Goal: Transaction & Acquisition: Purchase product/service

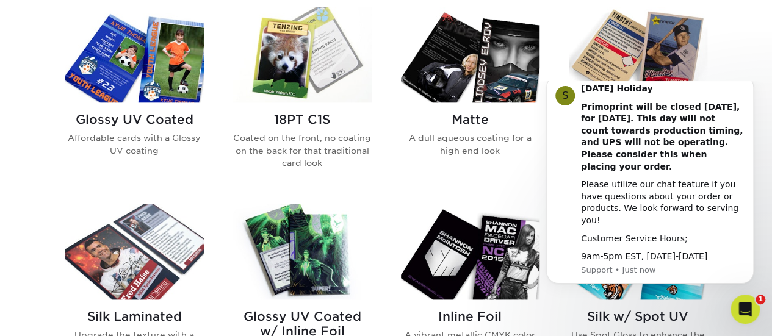
click at [109, 54] on img at bounding box center [134, 55] width 138 height 96
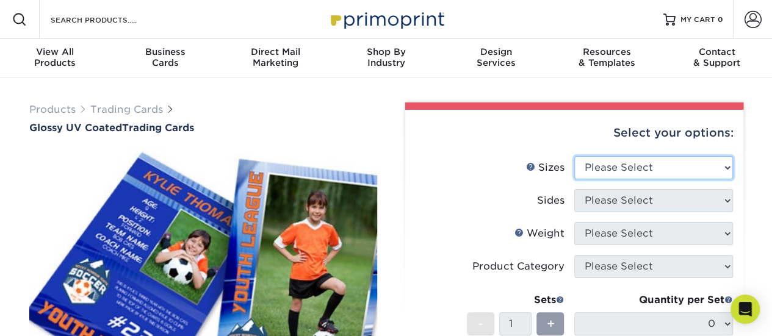
click at [612, 166] on select "Please Select 2.5" x 3.5"" at bounding box center [653, 167] width 159 height 23
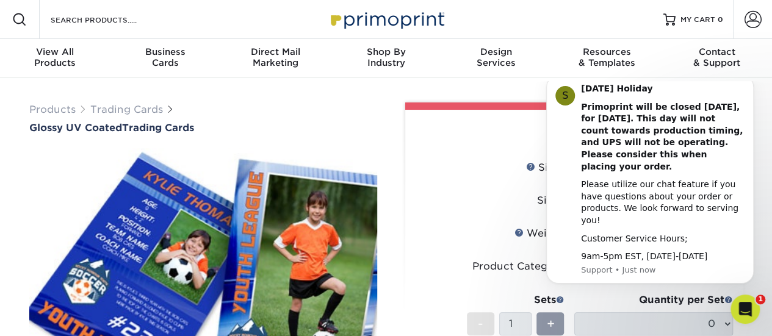
select select "2.50x3.50"
click at [574, 156] on select "Please Select 2.5" x 3.5"" at bounding box center [653, 167] width 159 height 23
click at [458, 146] on div "Select your options:" at bounding box center [574, 133] width 318 height 46
click at [752, 81] on icon "Dismiss notification" at bounding box center [749, 78] width 4 height 4
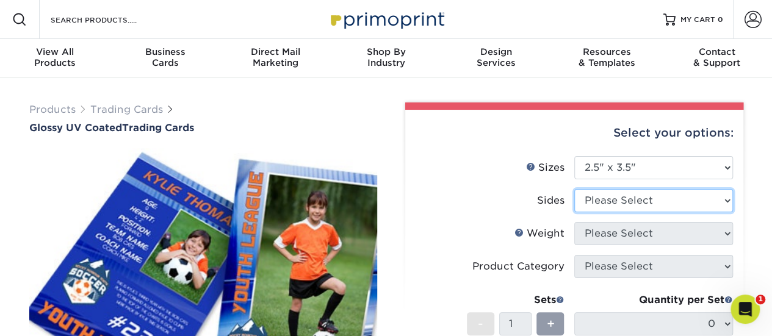
click at [648, 199] on select "Please Select Print Both Sides Print Front Only" at bounding box center [653, 200] width 159 height 23
select select "13abbda7-1d64-4f25-8bb2-c179b224825d"
click at [574, 189] on select "Please Select Print Both Sides Print Front Only" at bounding box center [653, 200] width 159 height 23
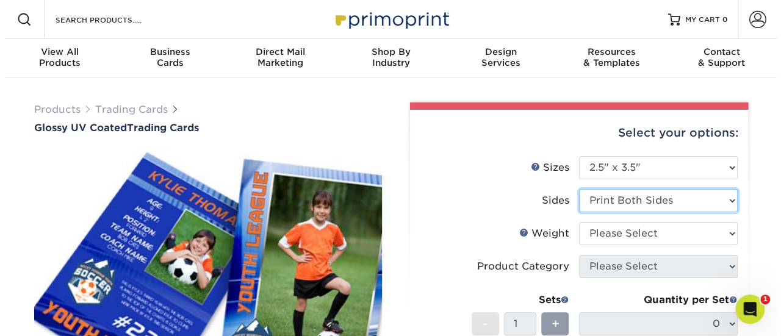
scroll to position [61, 0]
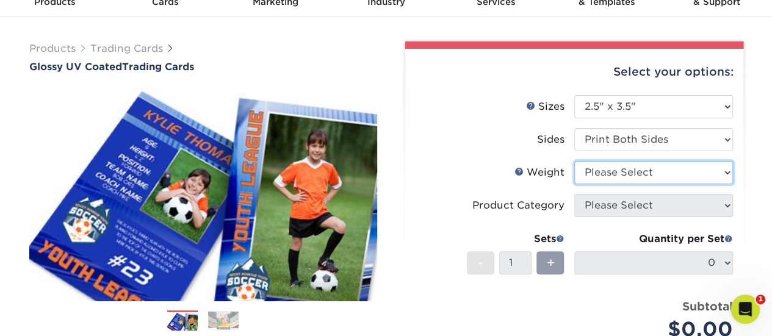
click at [647, 173] on select "Please Select 16PT 14PT 18PT C1S" at bounding box center [653, 172] width 159 height 23
select select "16PT"
click at [574, 161] on select "Please Select 16PT 14PT 18PT C1S" at bounding box center [653, 172] width 159 height 23
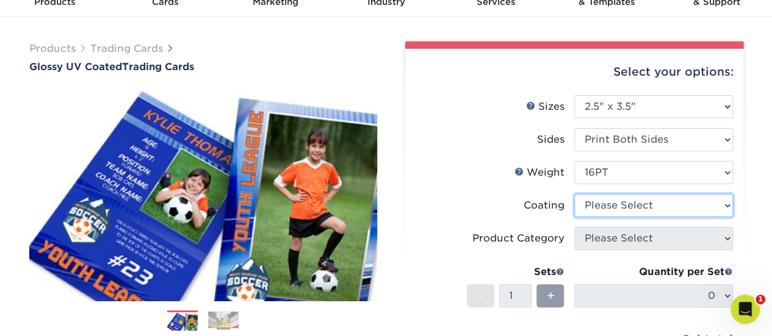
click at [623, 207] on select at bounding box center [653, 205] width 159 height 23
select select "ae367451-b2b8-45df-a344-0f05b6a12993"
click at [574, 194] on select at bounding box center [653, 205] width 159 height 23
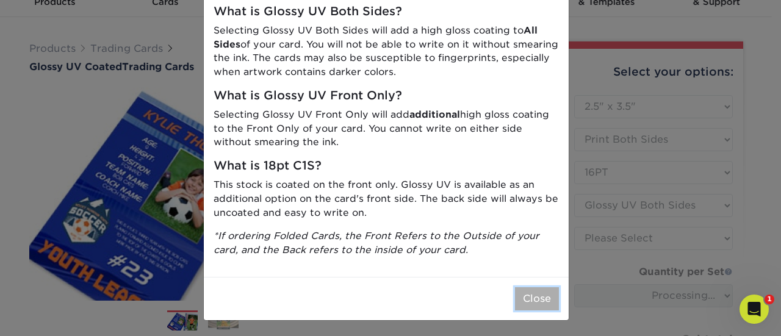
click at [540, 298] on button "Close" at bounding box center [537, 298] width 44 height 23
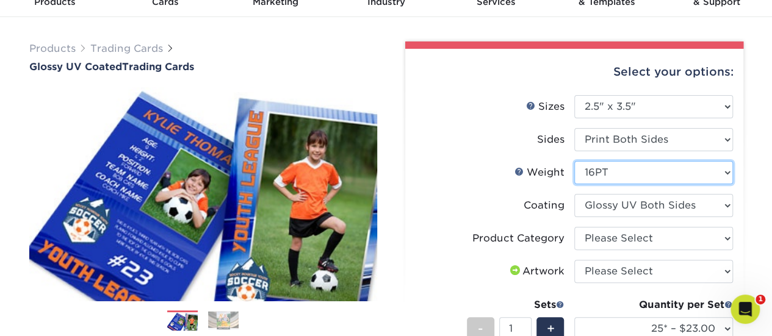
click at [655, 171] on select "Please Select 16PT 14PT 18PT C1S" at bounding box center [653, 172] width 159 height 23
select select "18PTC1S"
click at [574, 161] on select "Please Select 16PT 14PT 18PT C1S" at bounding box center [653, 172] width 159 height 23
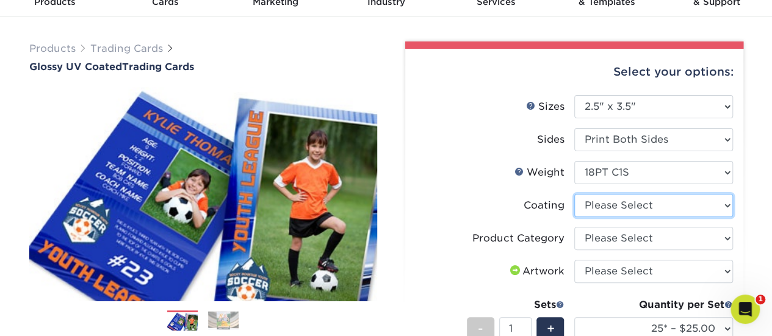
click at [647, 203] on select at bounding box center [653, 205] width 159 height 23
select select "1e8116af-acfc-44b1-83dc-8181aa338834"
click at [574, 194] on select at bounding box center [653, 205] width 159 height 23
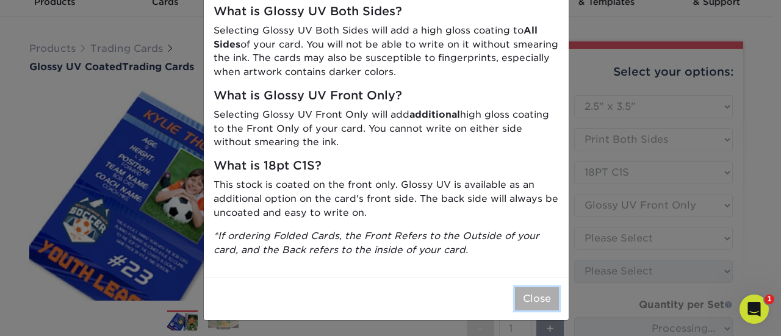
click at [527, 300] on button "Close" at bounding box center [537, 298] width 44 height 23
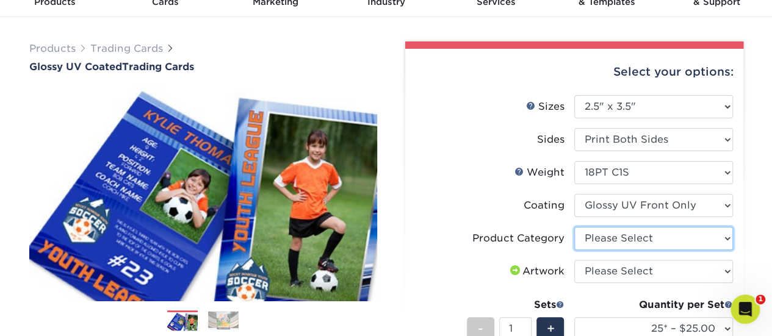
click at [620, 239] on select "Please Select Trading Cards" at bounding box center [653, 238] width 159 height 23
select select "c2f9bce9-36c2-409d-b101-c29d9d031e18"
click at [574, 227] on select "Please Select Trading Cards" at bounding box center [653, 238] width 159 height 23
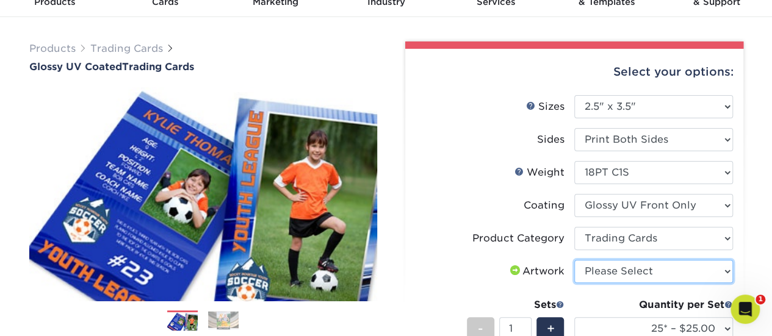
click at [627, 262] on select "Please Select I will upload files I need a design - $100" at bounding box center [653, 271] width 159 height 23
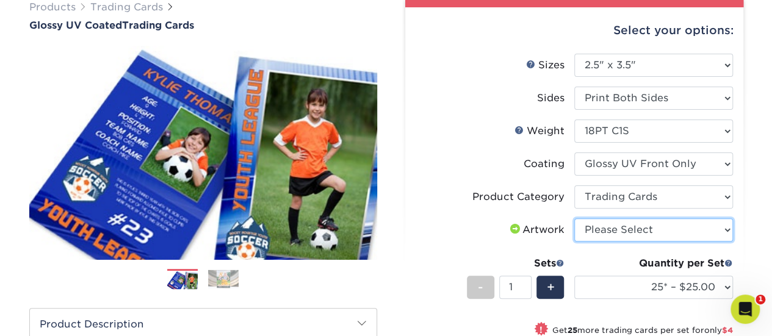
scroll to position [122, 0]
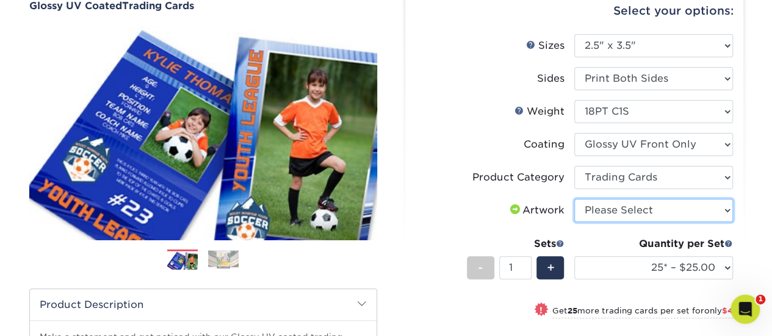
click at [638, 214] on select "Please Select I will upload files I need a design - $100" at bounding box center [653, 210] width 159 height 23
select select "upload"
click at [574, 199] on select "Please Select I will upload files I need a design - $100" at bounding box center [653, 210] width 159 height 23
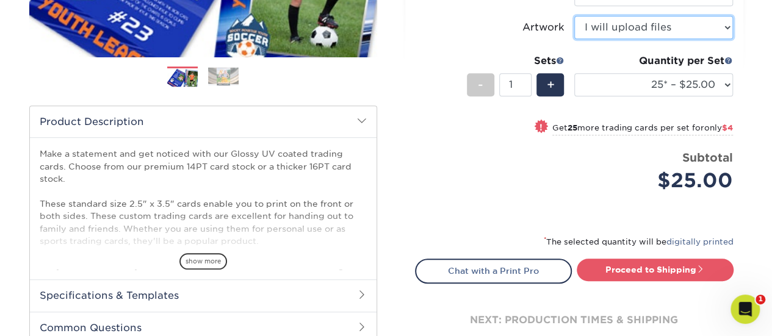
scroll to position [305, 0]
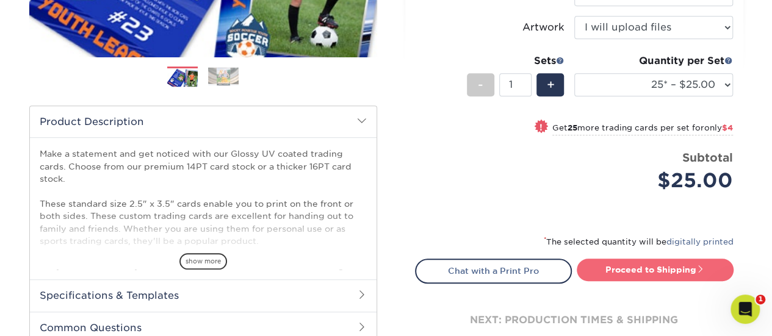
click at [639, 268] on link "Proceed to Shipping" at bounding box center [654, 270] width 157 height 22
type input "Set 1"
select select "08588386-0599-420e-8c79-4535039915a0"
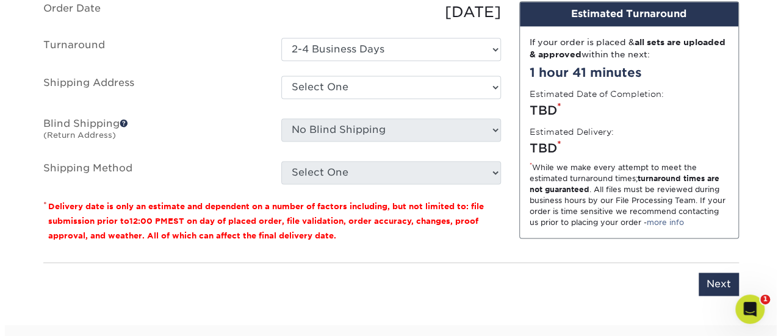
scroll to position [741, 0]
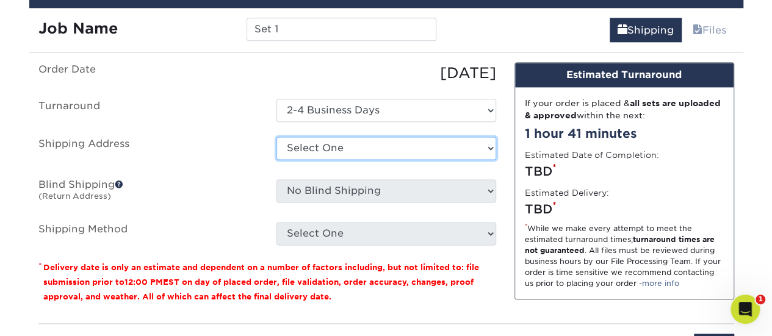
click at [347, 148] on select "Select One + Add New Address - Login" at bounding box center [386, 148] width 220 height 23
select select "newaddress"
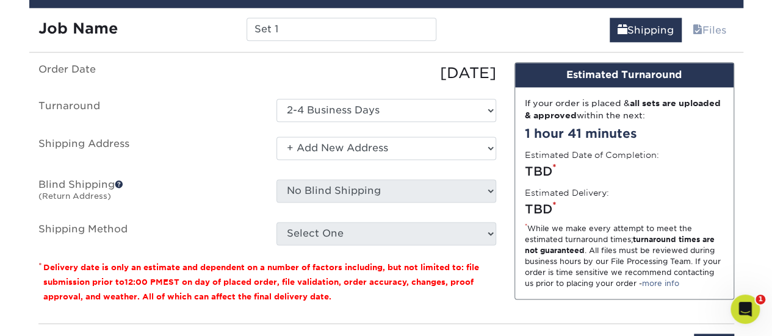
click at [276, 137] on select "Select One + Add New Address - Login" at bounding box center [386, 148] width 220 height 23
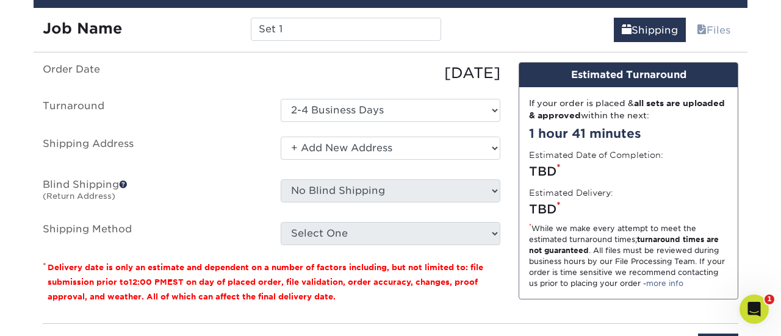
scroll to position [0, 0]
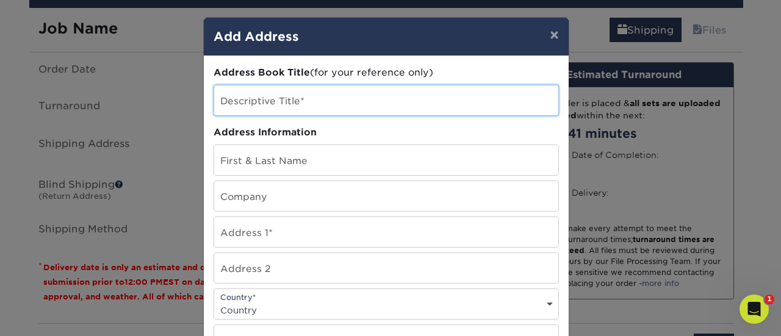
click at [388, 110] on input "text" at bounding box center [386, 100] width 344 height 30
type input "Home"
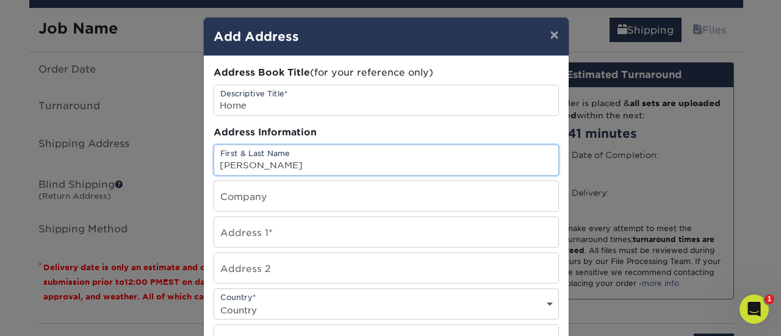
type input "Justin Owens"
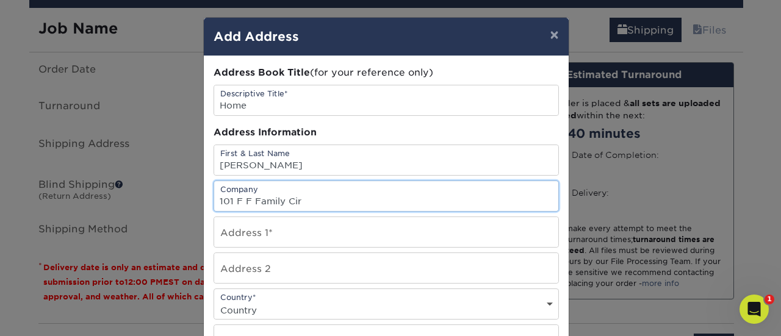
type input "101 F F Family Cir"
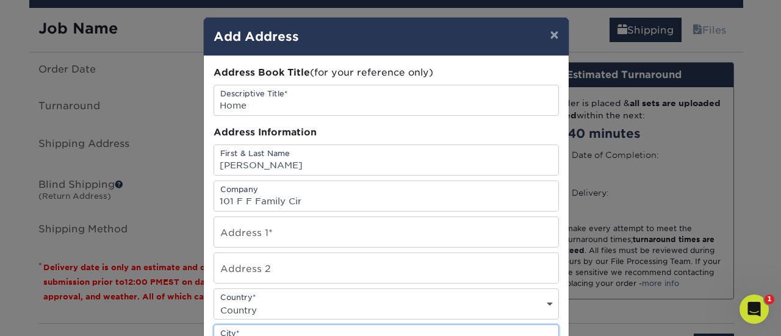
scroll to position [15, 0]
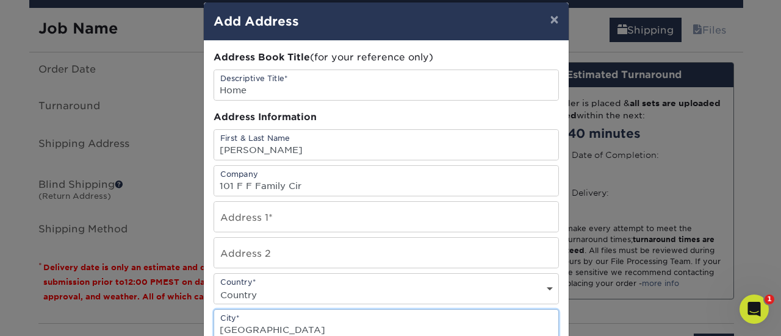
type input "Piedmont"
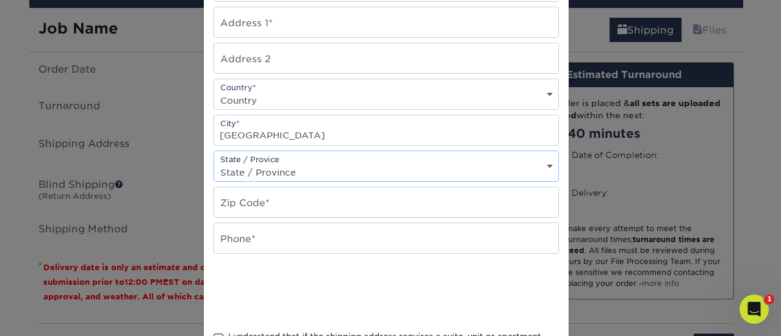
click at [270, 168] on select "State / Province Alabama Alaska Arizona Arkansas California Colorado Connecticu…" at bounding box center [386, 172] width 344 height 18
select select "SC"
click at [214, 163] on select "State / Province Alabama Alaska Arizona Arkansas California Colorado Connecticu…" at bounding box center [386, 172] width 344 height 18
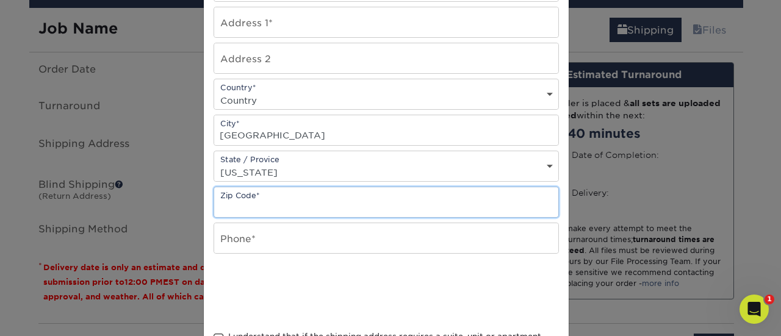
click at [270, 198] on input "text" at bounding box center [386, 202] width 344 height 30
type input "29673"
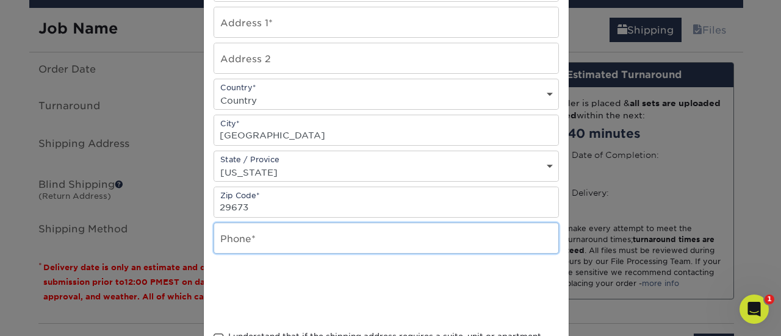
click at [249, 236] on input "text" at bounding box center [386, 238] width 344 height 30
type input "8644126795"
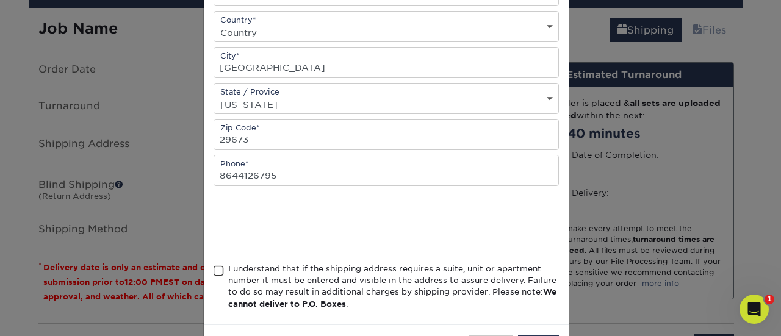
scroll to position [321, 0]
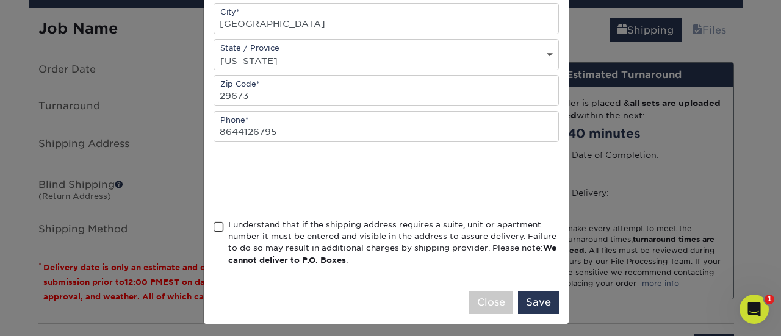
click at [214, 219] on div "I understand that if the shipping address requires a suite, unit or apartment n…" at bounding box center [386, 245] width 345 height 52
click at [215, 221] on span at bounding box center [219, 227] width 10 height 12
click at [0, 0] on input "I understand that if the shipping address requires a suite, unit or apartment n…" at bounding box center [0, 0] width 0 height 0
click at [525, 293] on button "Save" at bounding box center [538, 302] width 41 height 23
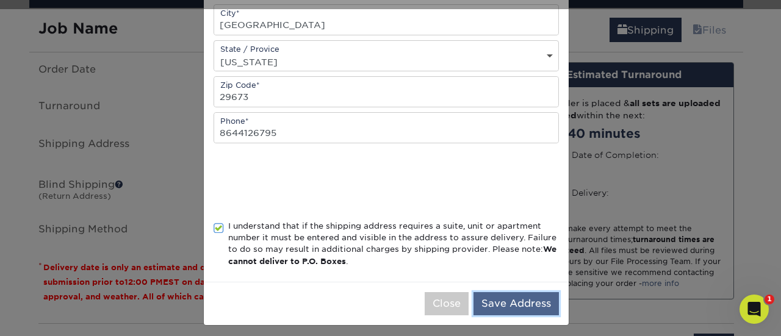
scroll to position [322, 0]
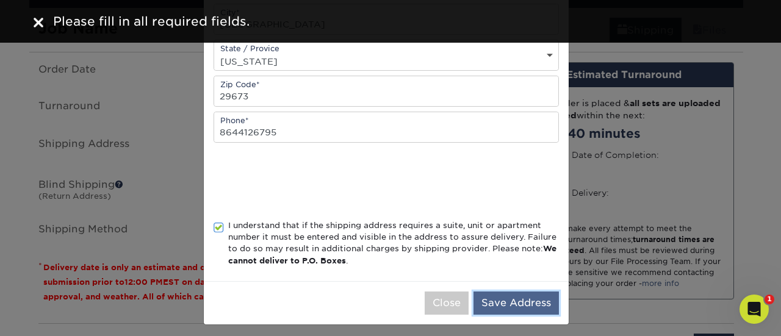
click at [506, 295] on button "Save Address" at bounding box center [515, 303] width 85 height 23
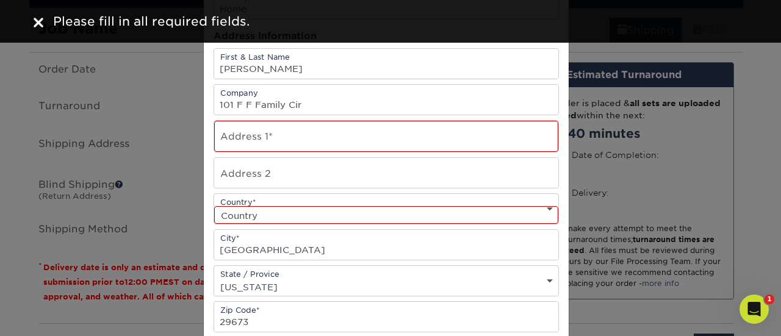
scroll to position [78, 0]
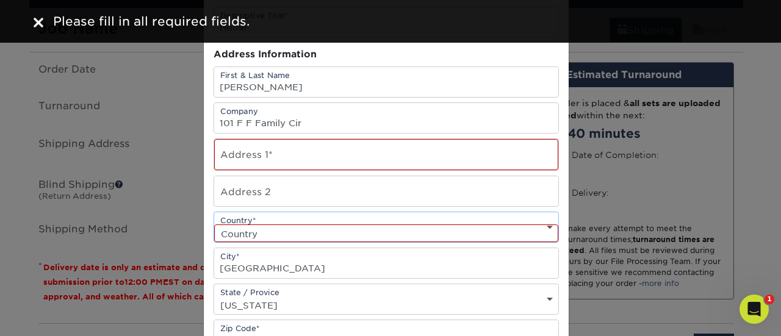
click at [334, 228] on select "Country United States Canada ----------------------------- Afghanistan Albania …" at bounding box center [386, 233] width 344 height 18
select select "US"
click at [214, 224] on select "Country United States Canada ----------------------------- Afghanistan Albania …" at bounding box center [386, 233] width 344 height 18
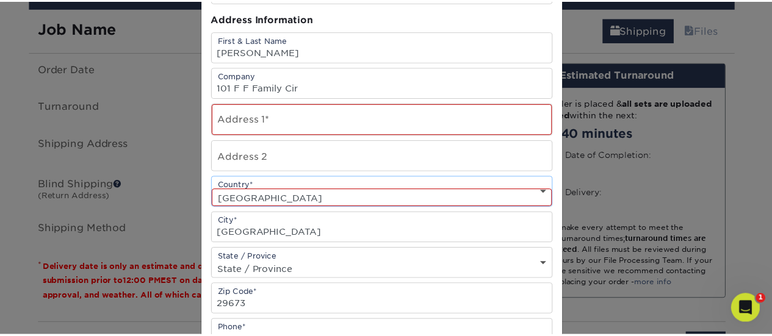
scroll to position [139, 0]
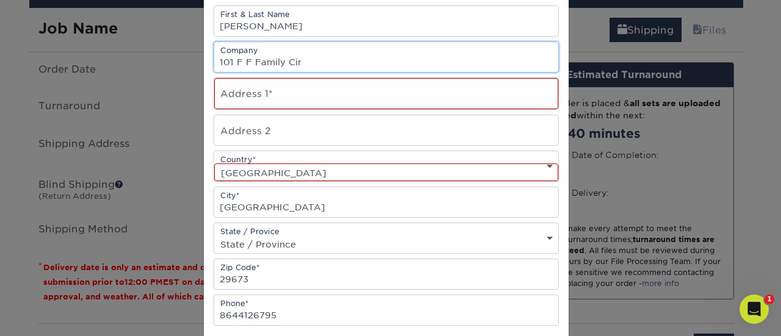
drag, startPoint x: 322, startPoint y: 62, endPoint x: 151, endPoint y: 56, distance: 170.9
click at [145, 53] on div "× Add Address Address Book Title (for your reference only) Descriptive Title* H…" at bounding box center [390, 168] width 781 height 336
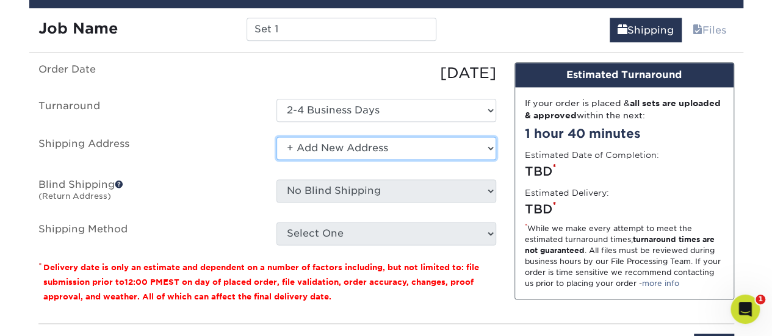
click at [368, 141] on select "Select One + Add New Address - Login" at bounding box center [386, 148] width 220 height 23
click at [276, 137] on select "Select One + Add New Address - Login" at bounding box center [386, 148] width 220 height 23
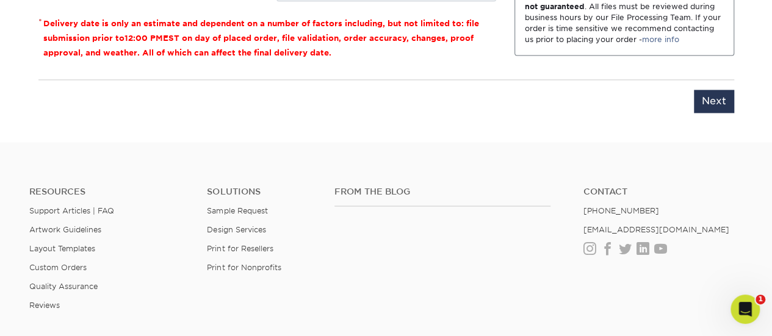
scroll to position [741, 0]
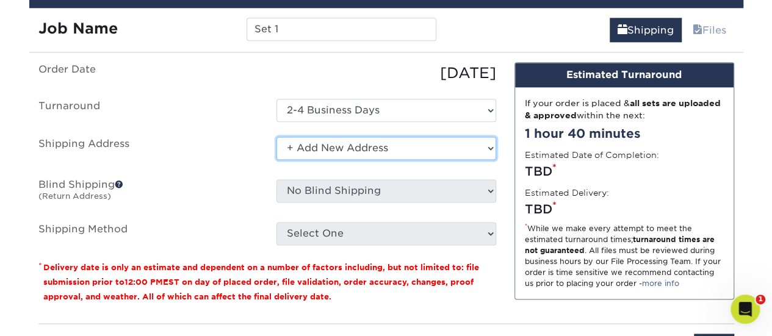
click at [401, 142] on select "Select One + Add New Address - Login" at bounding box center [386, 148] width 220 height 23
click at [276, 137] on select "Select One + Add New Address - Login" at bounding box center [386, 148] width 220 height 23
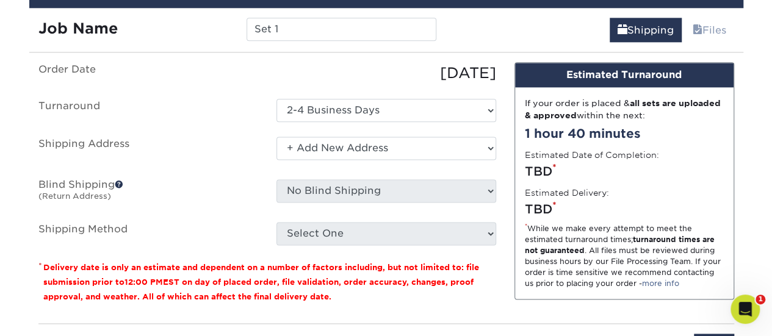
click at [193, 156] on label "Shipping Address" at bounding box center [148, 151] width 238 height 28
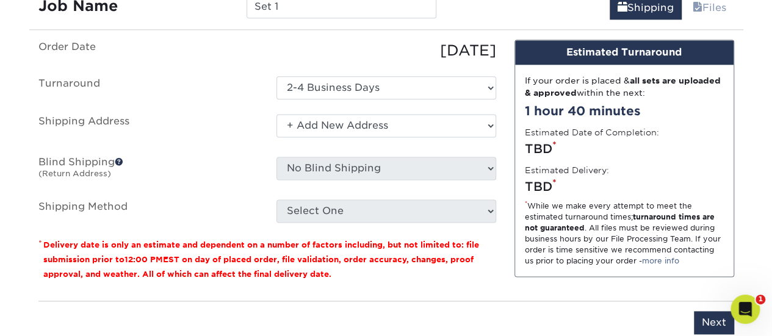
scroll to position [680, 0]
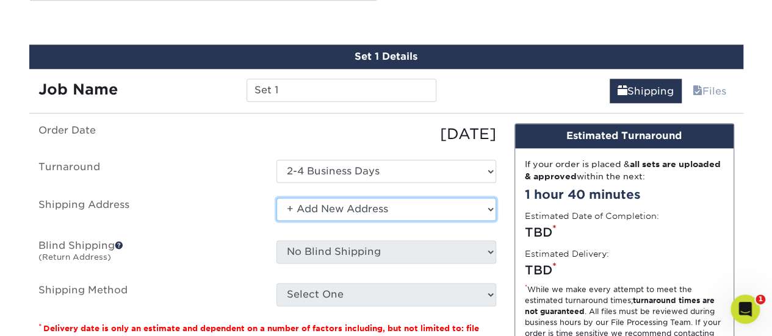
click at [419, 202] on select "Select One + Add New Address - Login" at bounding box center [386, 209] width 220 height 23
click at [276, 198] on select "Select One + Add New Address - Login" at bounding box center [386, 209] width 220 height 23
click at [334, 208] on select "Select One + Add New Address - Login" at bounding box center [386, 209] width 220 height 23
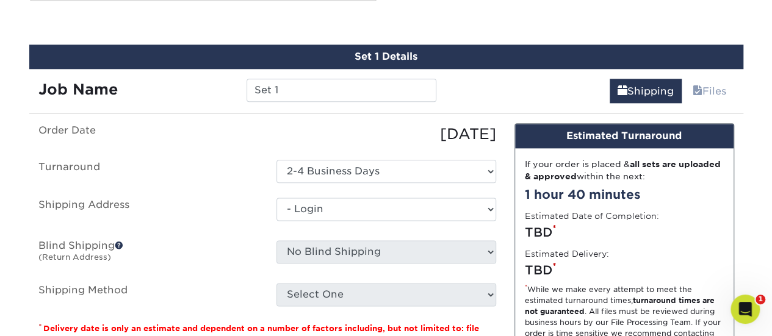
click at [276, 221] on select "Select One + Add New Address - Login" at bounding box center [386, 209] width 220 height 23
select select "-1"
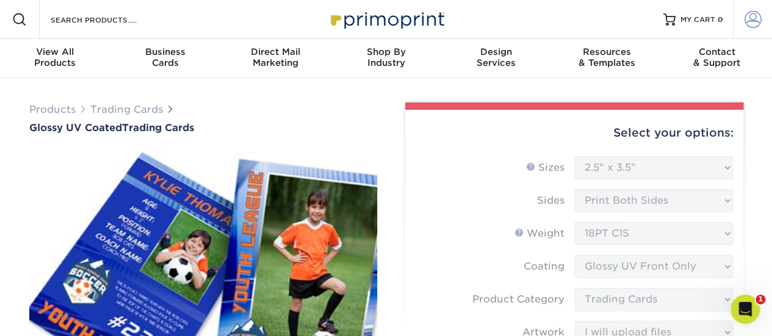
click at [749, 18] on span at bounding box center [752, 19] width 17 height 17
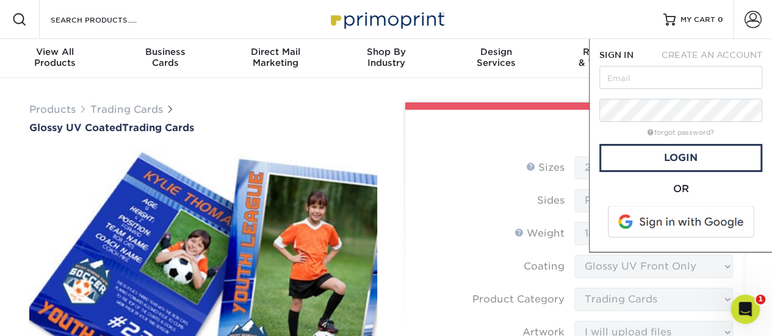
click at [669, 223] on span at bounding box center [682, 222] width 156 height 32
click at [544, 24] on div "Resources Menu Search Products Account SIGN IN CREATE AN ACCOUNT forgot passwor…" at bounding box center [386, 19] width 772 height 39
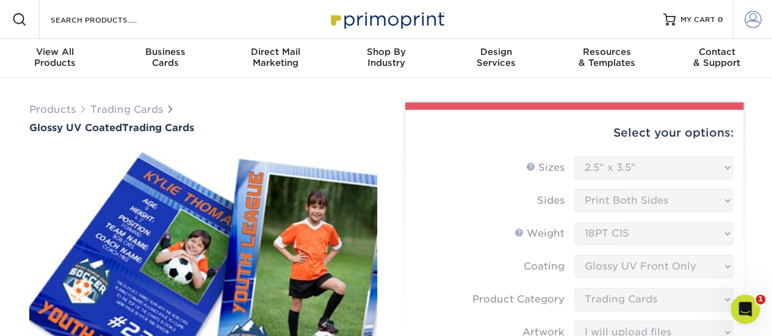
click at [744, 20] on span at bounding box center [752, 19] width 17 height 17
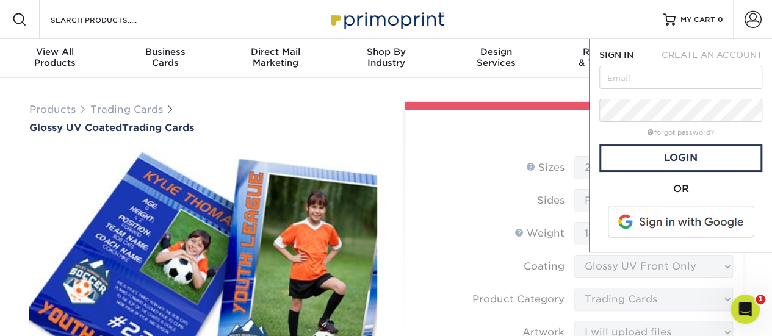
click at [569, 4] on div "Resources Menu Search Products Account SIGN IN CREATE AN ACCOUNT forgot passwor…" at bounding box center [386, 19] width 772 height 39
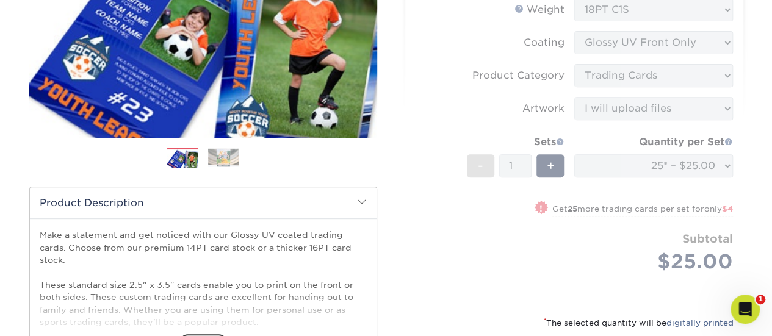
scroll to position [427, 0]
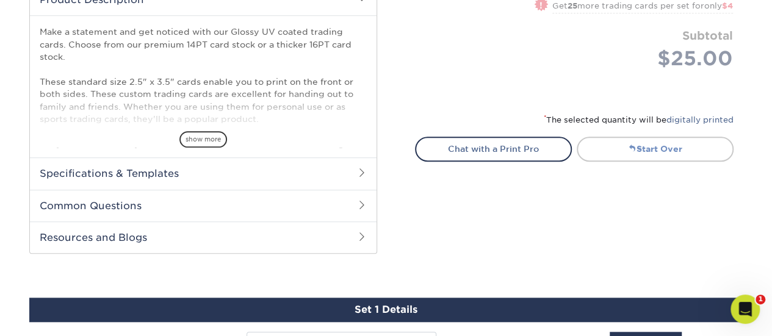
click at [637, 158] on link "Start Over" at bounding box center [654, 149] width 157 height 24
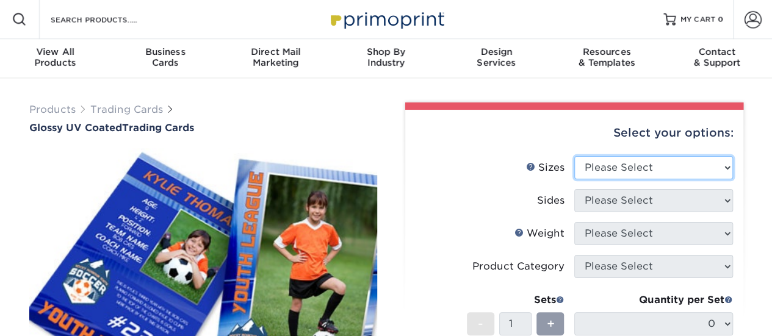
click at [608, 159] on select "Please Select 2.5" x 3.5"" at bounding box center [653, 167] width 159 height 23
select select "2.50x3.50"
click at [574, 156] on select "Please Select 2.5" x 3.5"" at bounding box center [653, 167] width 159 height 23
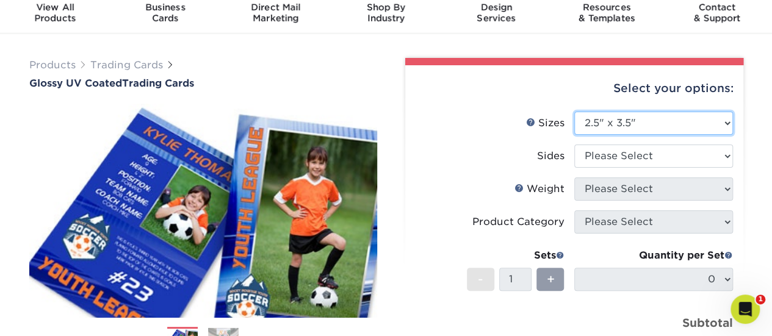
scroll to position [122, 0]
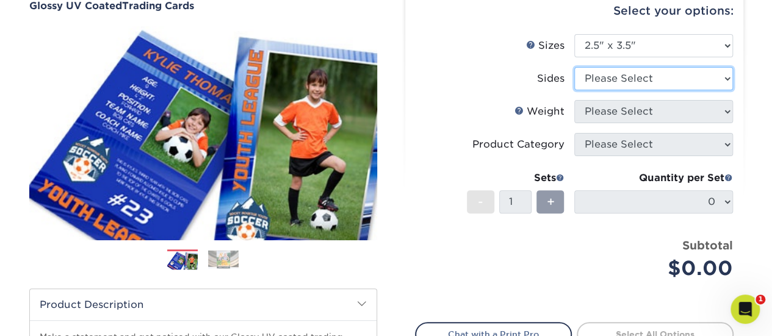
click at [616, 79] on select "Please Select Print Both Sides Print Front Only" at bounding box center [653, 78] width 159 height 23
select select "13abbda7-1d64-4f25-8bb2-c179b224825d"
click at [574, 67] on select "Please Select Print Both Sides Print Front Only" at bounding box center [653, 78] width 159 height 23
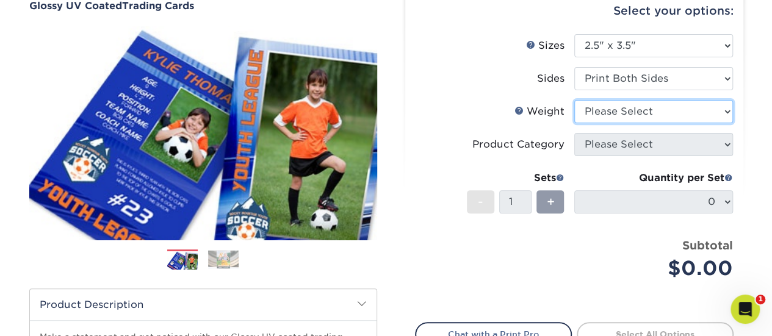
click at [622, 104] on select "Please Select 16PT 14PT 18PT C1S" at bounding box center [653, 111] width 159 height 23
select select "18PTC1S"
click at [574, 100] on select "Please Select 16PT 14PT 18PT C1S" at bounding box center [653, 111] width 159 height 23
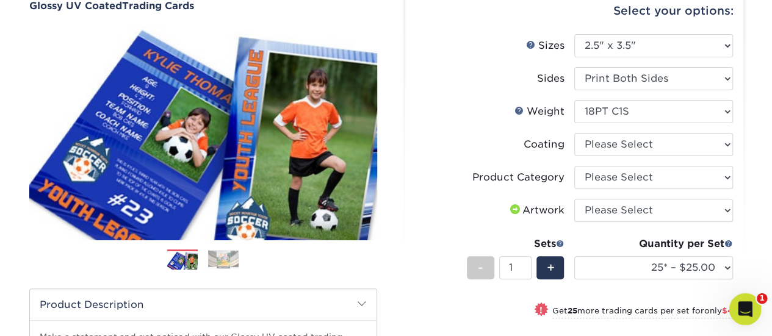
click at [753, 312] on div "Open Intercom Messenger" at bounding box center [743, 307] width 40 height 40
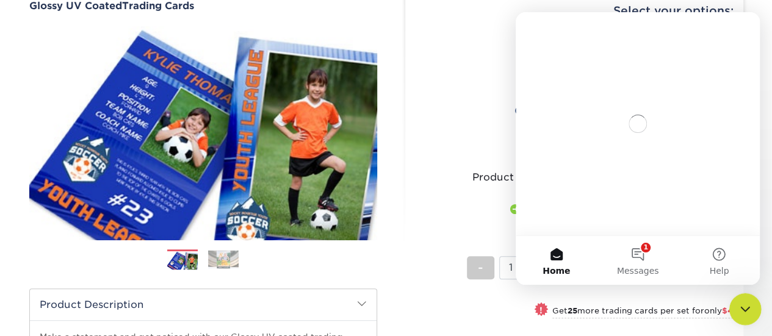
scroll to position [0, 0]
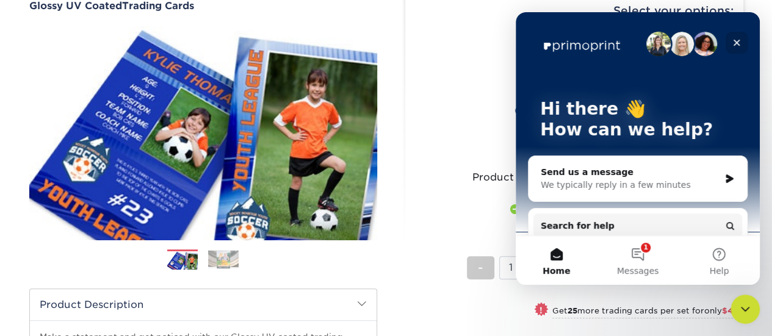
click at [735, 42] on icon "Close" at bounding box center [736, 43] width 7 height 7
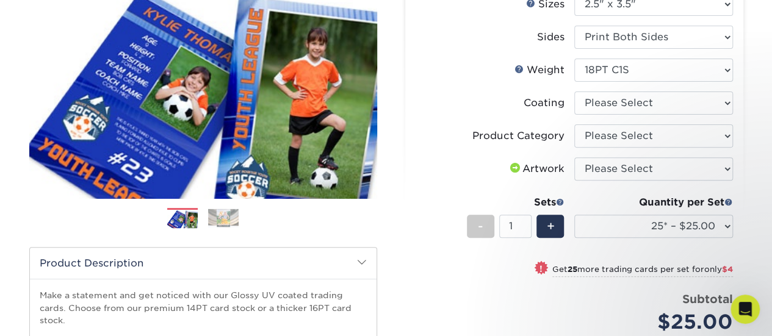
scroll to position [183, 0]
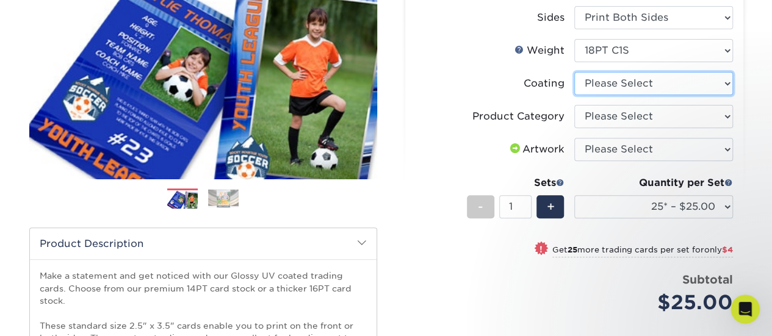
click at [608, 80] on select at bounding box center [653, 83] width 159 height 23
click at [627, 80] on select at bounding box center [653, 83] width 159 height 23
select select "1e8116af-acfc-44b1-83dc-8181aa338834"
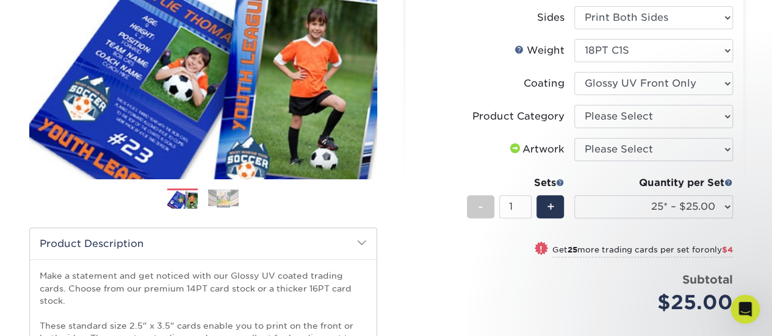
click at [574, 72] on select at bounding box center [653, 83] width 159 height 23
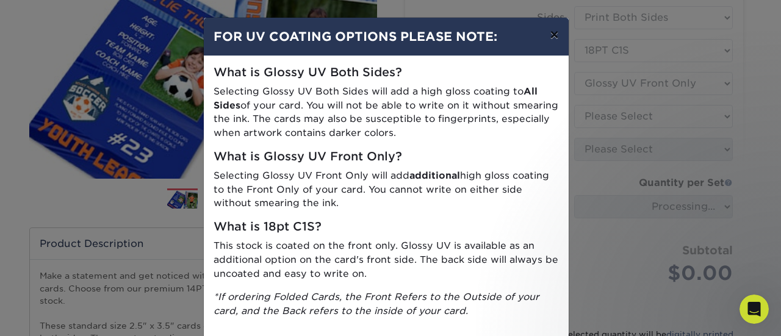
click at [551, 40] on button "×" at bounding box center [554, 35] width 28 height 34
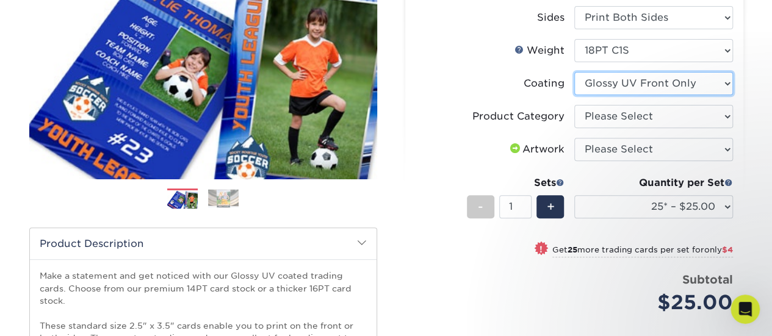
click at [611, 81] on select at bounding box center [653, 83] width 159 height 23
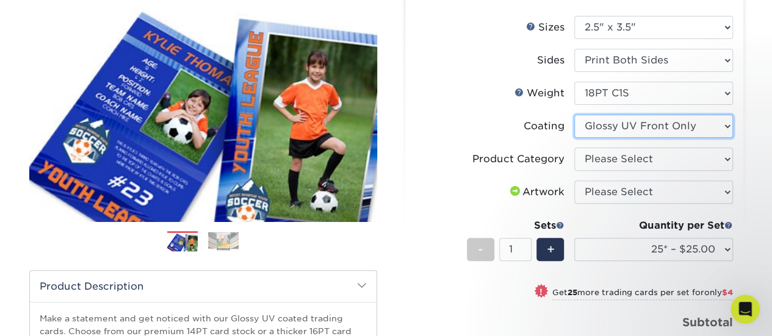
scroll to position [122, 0]
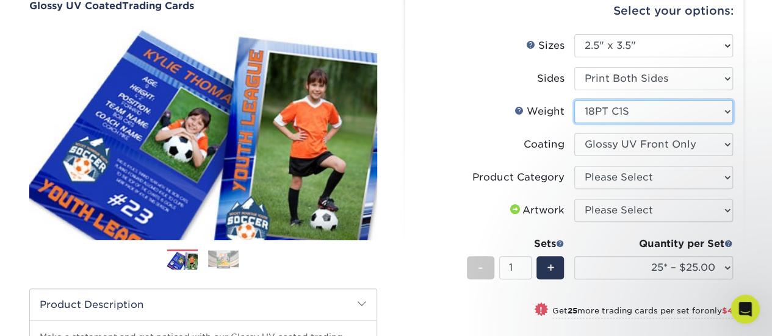
click at [634, 104] on select "Please Select 16PT 14PT 18PT C1S" at bounding box center [653, 111] width 159 height 23
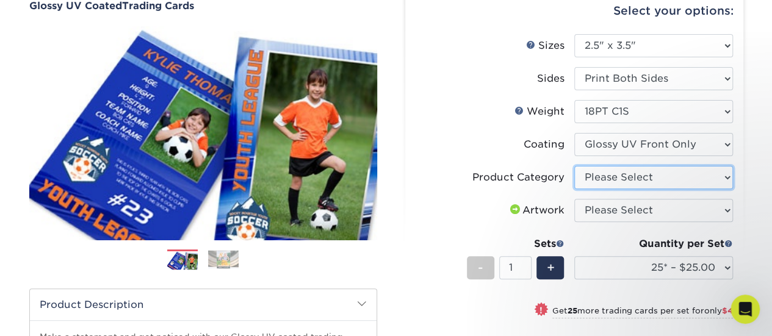
click at [625, 172] on select "Please Select Trading Cards" at bounding box center [653, 177] width 159 height 23
select select "c2f9bce9-36c2-409d-b101-c29d9d031e18"
click at [574, 166] on select "Please Select Trading Cards" at bounding box center [653, 177] width 159 height 23
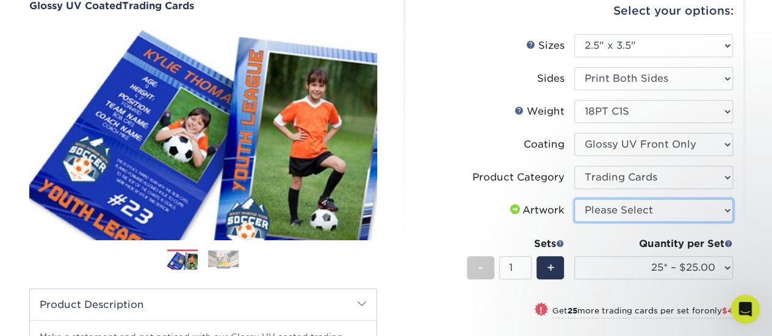
click at [622, 214] on select "Please Select I will upload files I need a design - $100" at bounding box center [653, 210] width 159 height 23
select select "upload"
click at [574, 199] on select "Please Select I will upload files I need a design - $100" at bounding box center [653, 210] width 159 height 23
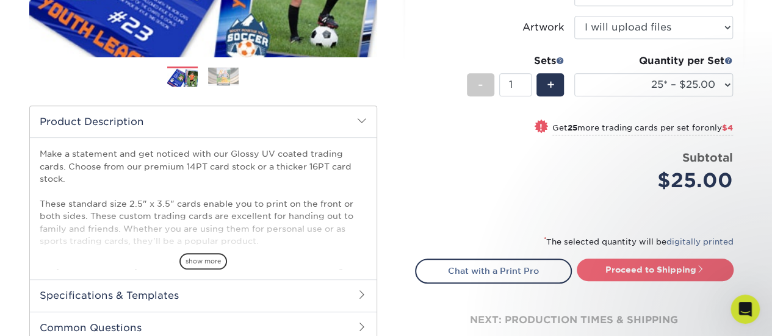
click at [647, 265] on link "Proceed to Shipping" at bounding box center [654, 270] width 157 height 22
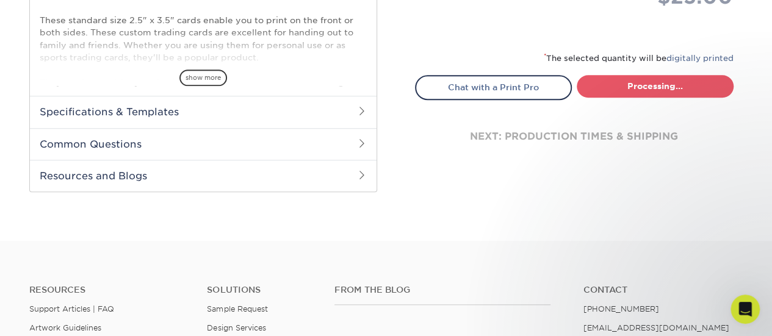
select select "08588386-0599-420e-8c79-4535039915a0"
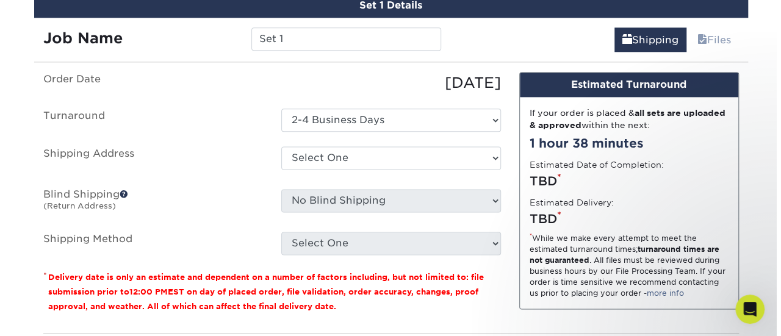
scroll to position [741, 0]
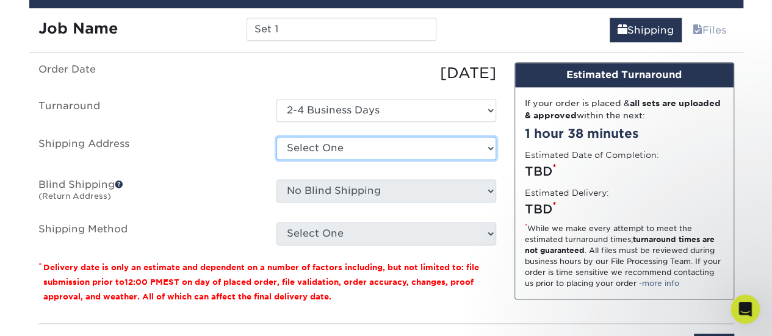
click at [381, 144] on select "Select One + Add New Address - Login" at bounding box center [386, 148] width 220 height 23
select select "newaddress"
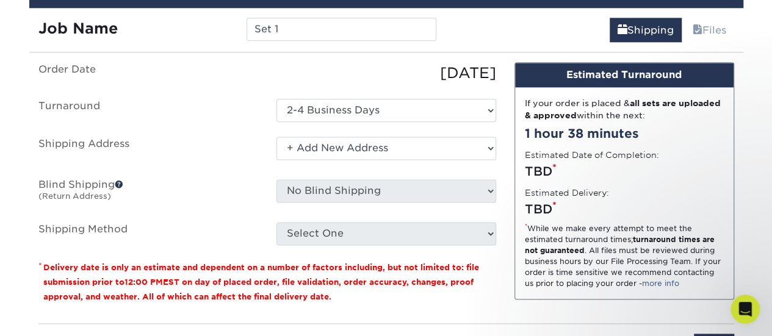
click at [276, 137] on select "Select One + Add New Address - Login" at bounding box center [386, 148] width 220 height 23
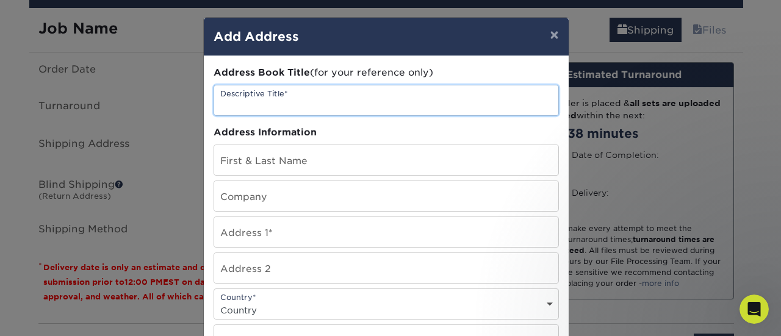
click at [305, 102] on input "text" at bounding box center [386, 100] width 344 height 30
type input "Home"
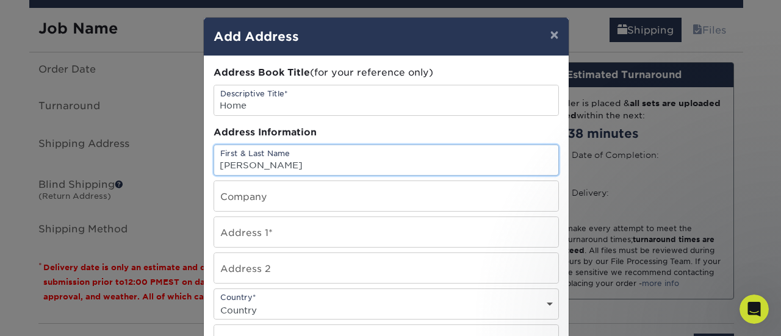
type input "Justin Owens"
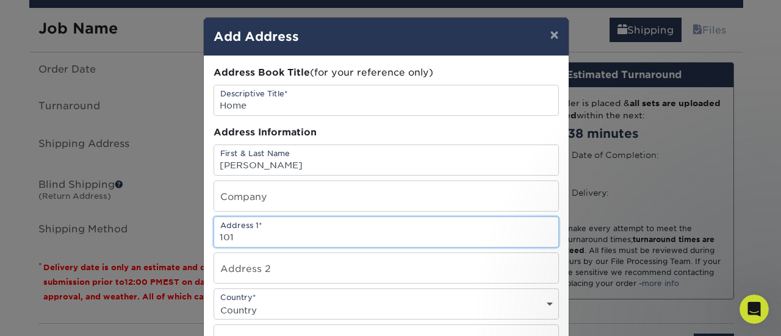
type input "101 F F Family Cir"
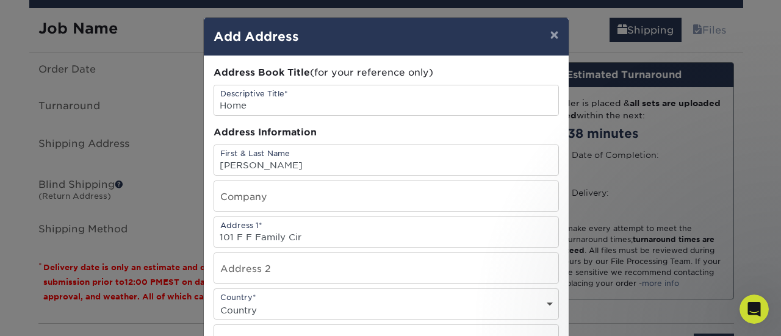
select select "US"
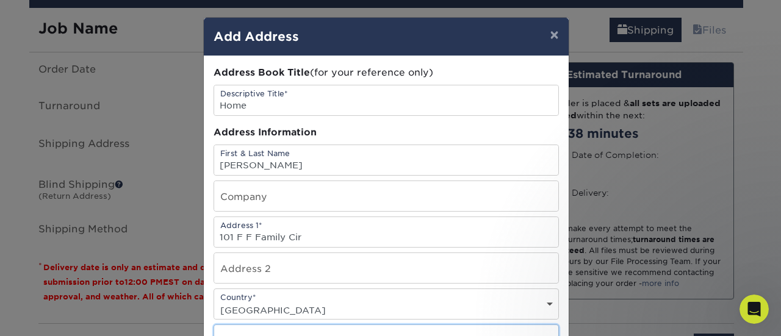
type input "Piedmont"
select select "SC"
type input "29673"
type input "8644126795"
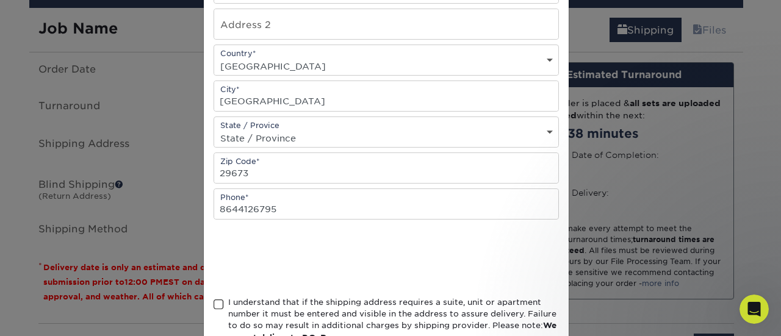
scroll to position [321, 0]
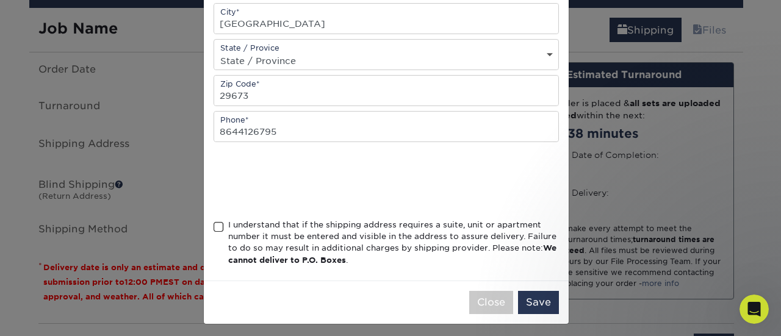
click at [216, 221] on span at bounding box center [219, 227] width 10 height 12
click at [0, 0] on input "I understand that if the shipping address requires a suite, unit or apartment n…" at bounding box center [0, 0] width 0 height 0
click at [521, 291] on button "Save" at bounding box center [538, 302] width 41 height 23
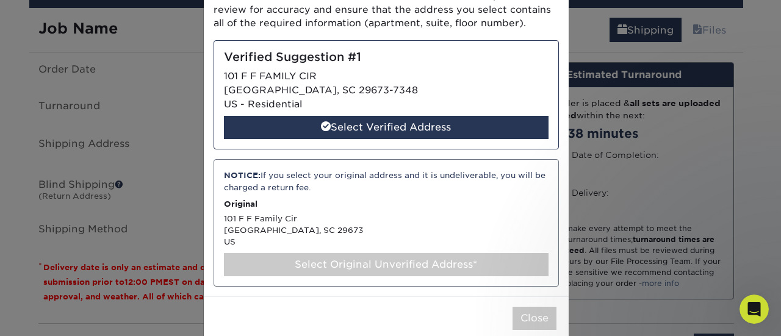
scroll to position [113, 0]
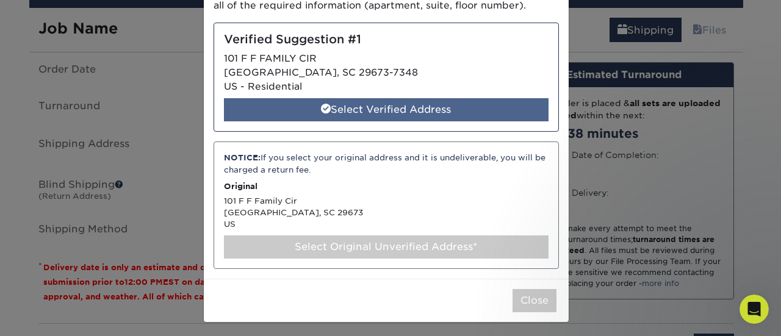
click at [409, 110] on div "Select Verified Address" at bounding box center [386, 109] width 325 height 23
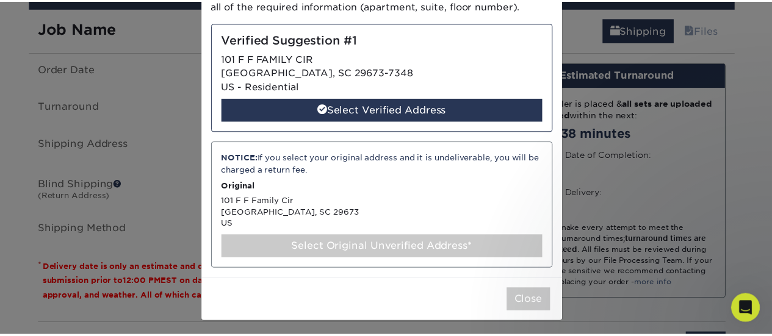
scroll to position [0, 0]
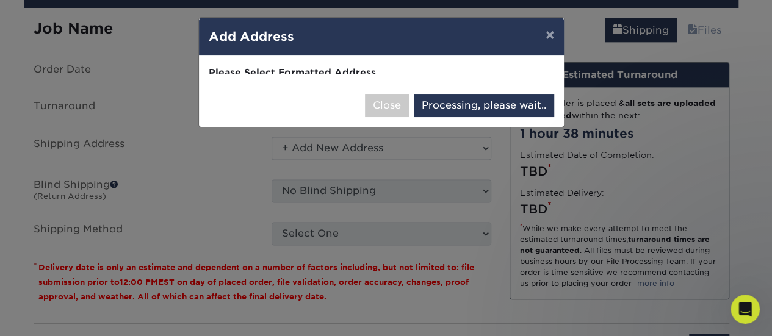
select select "285512"
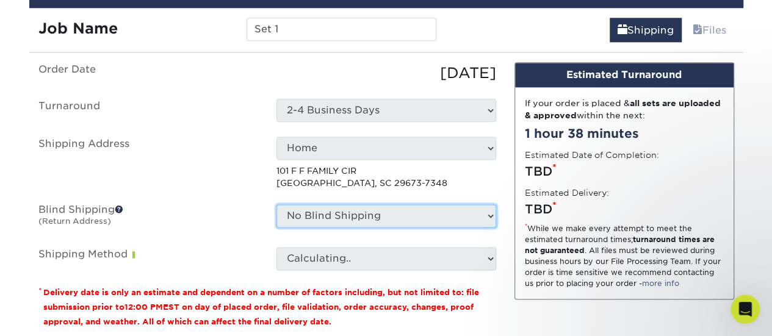
click at [387, 221] on select "No Blind Shipping + Add New Address" at bounding box center [386, 215] width 220 height 23
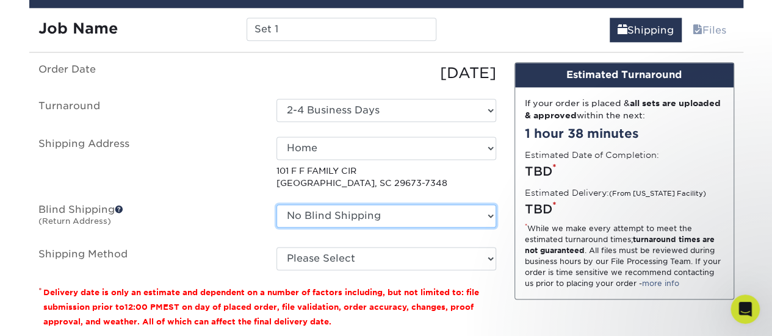
click at [387, 221] on select "No Blind Shipping + Add New Address" at bounding box center [386, 215] width 220 height 23
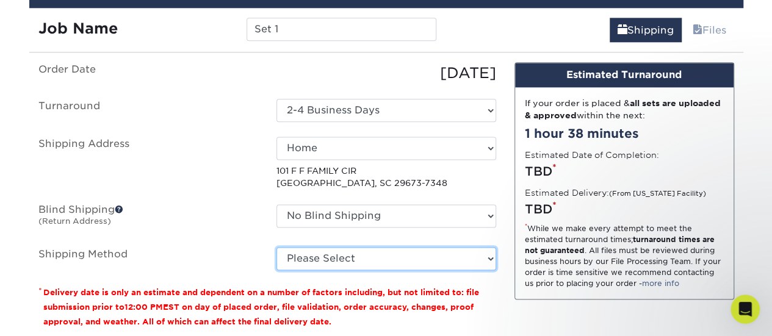
click at [341, 252] on select "Please Select Ground Shipping (+$23.86) 3 Day Shipping Service (+$29.99) 2 Day …" at bounding box center [386, 258] width 220 height 23
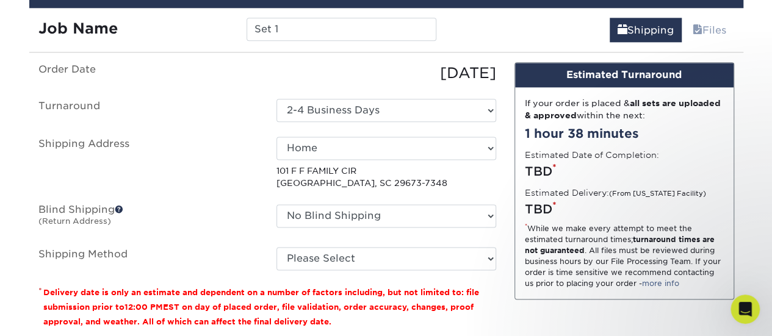
drag, startPoint x: 191, startPoint y: 157, endPoint x: 159, endPoint y: 147, distance: 34.0
click at [191, 157] on label "Shipping Address" at bounding box center [148, 163] width 238 height 53
